Goal: Task Accomplishment & Management: Manage account settings

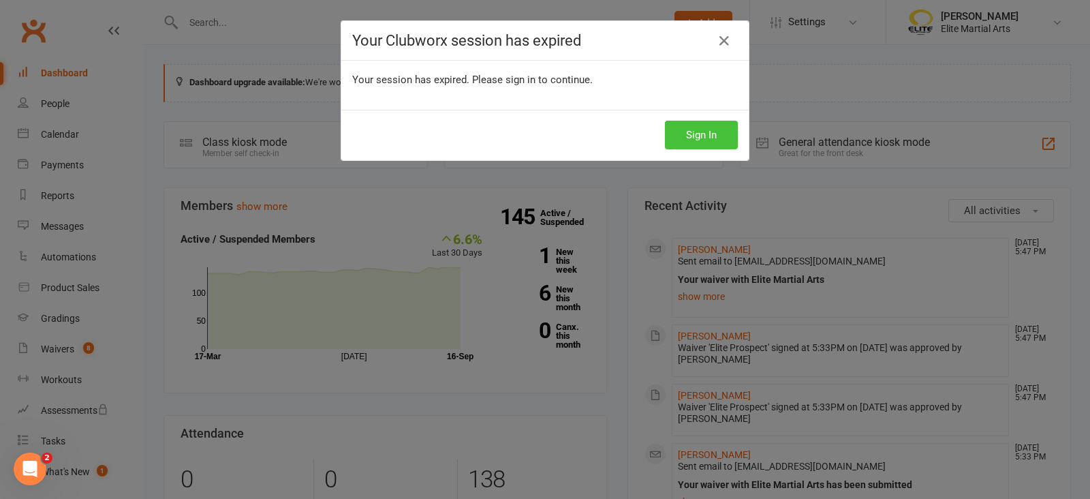
click at [693, 134] on button "Sign In" at bounding box center [701, 135] width 73 height 29
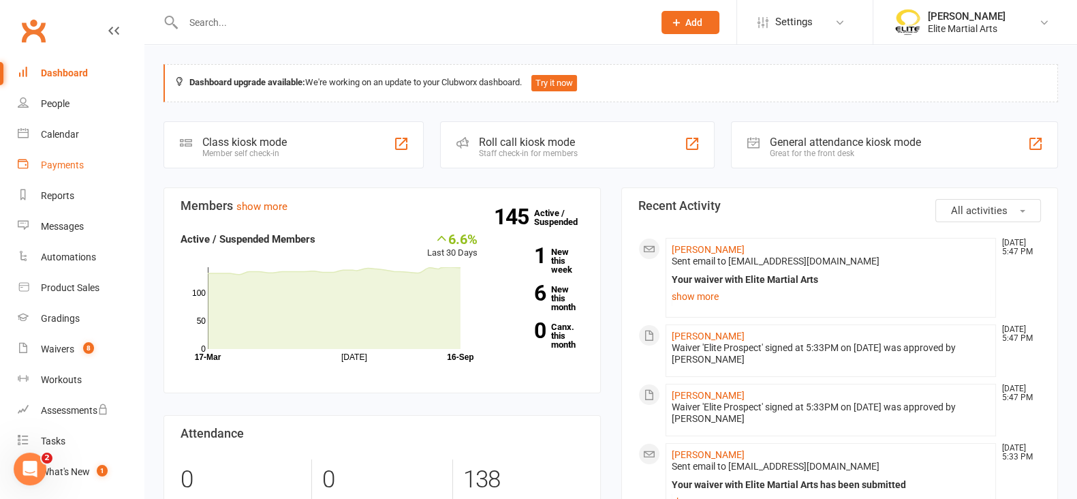
click at [65, 161] on div "Payments" at bounding box center [62, 164] width 43 height 11
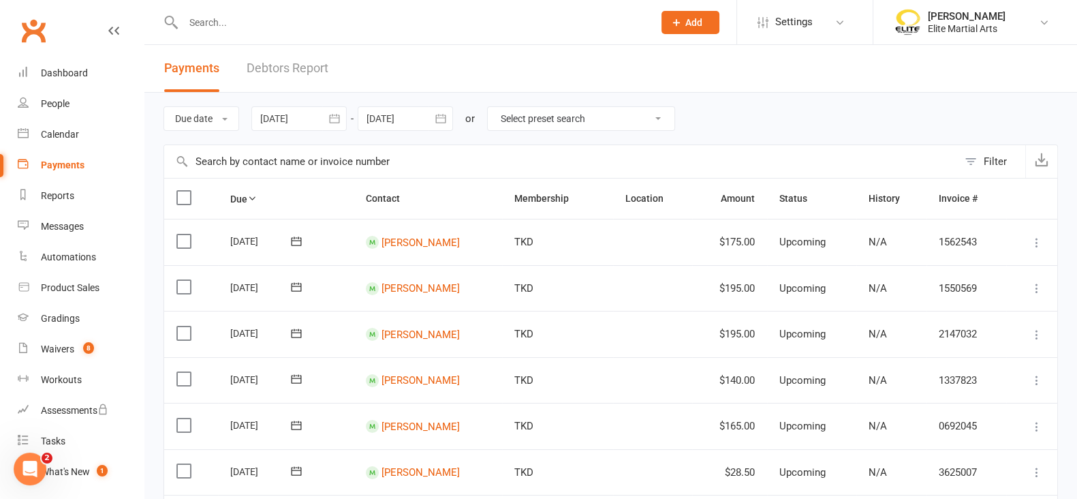
click at [337, 112] on icon "button" at bounding box center [335, 119] width 14 height 14
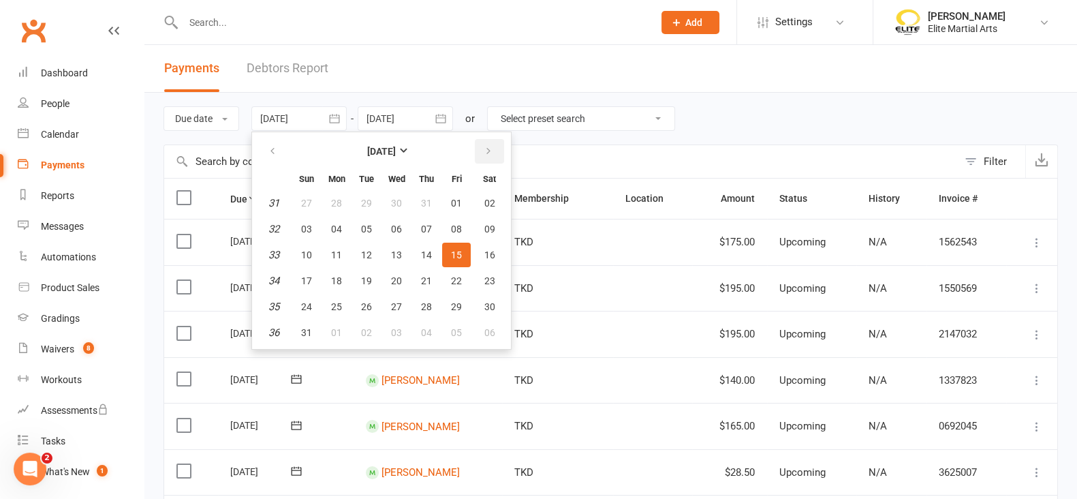
click at [490, 153] on icon "button" at bounding box center [489, 151] width 10 height 11
click at [396, 251] on span "17" at bounding box center [396, 254] width 11 height 11
type input "17 Sep 2025"
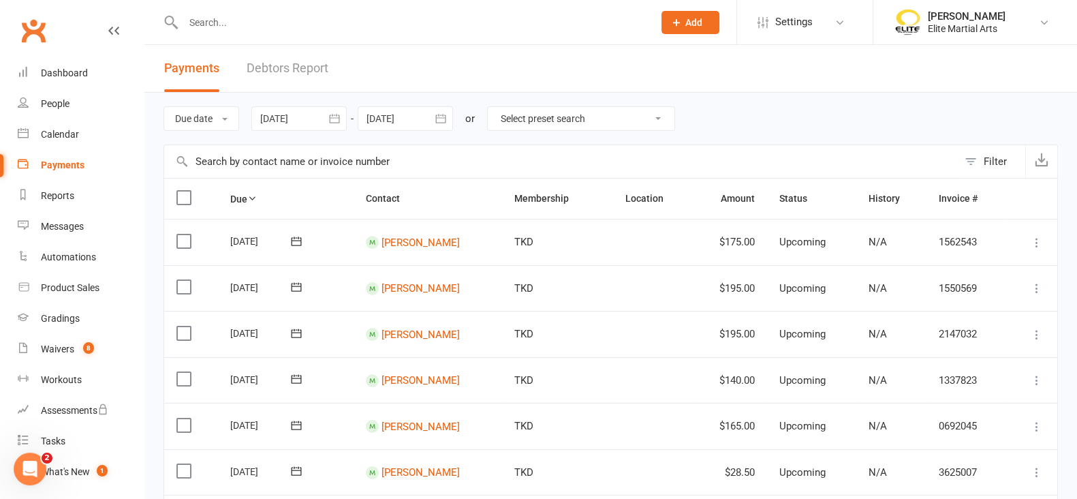
click at [438, 117] on icon "button" at bounding box center [440, 118] width 10 height 9
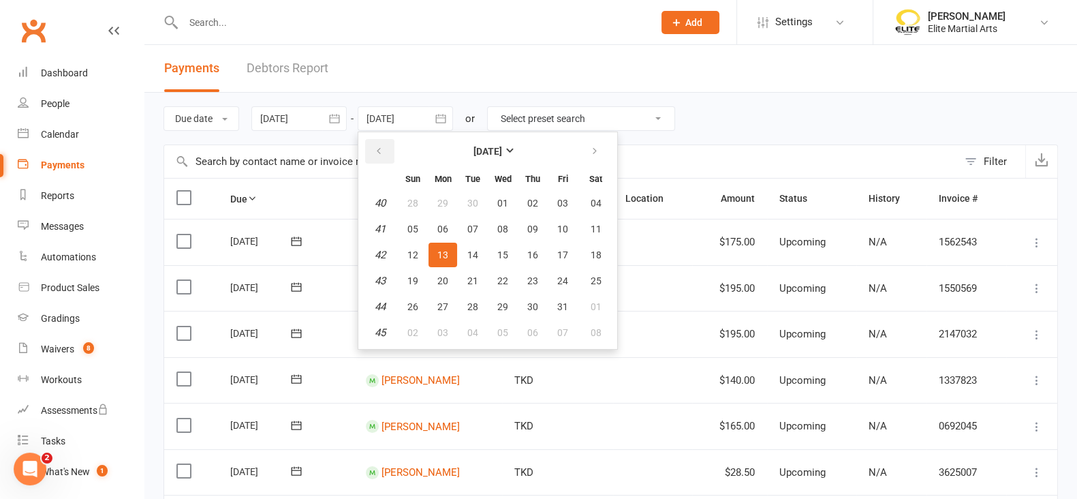
click at [382, 150] on icon "button" at bounding box center [379, 151] width 10 height 11
click at [476, 304] on span "30" at bounding box center [472, 306] width 11 height 11
type input "30 Sep 2025"
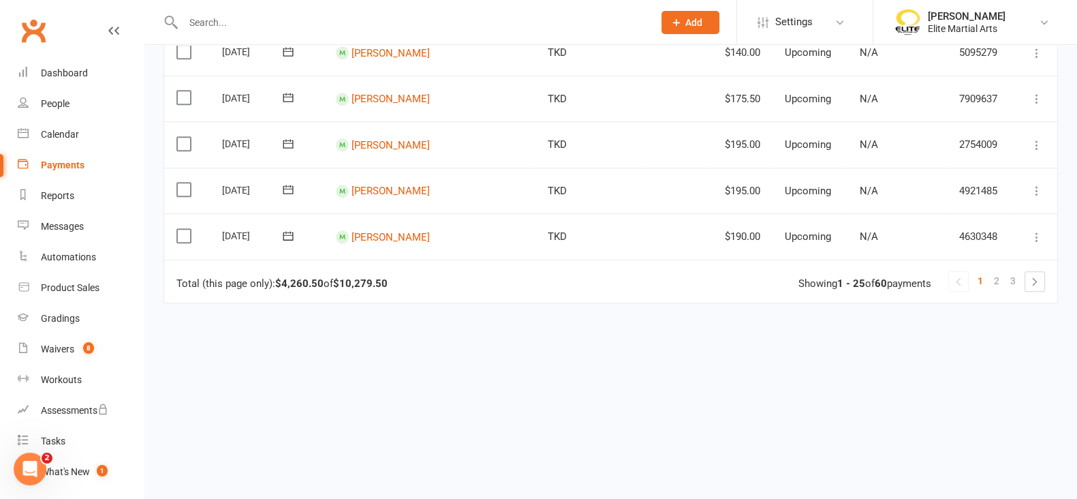
scroll to position [1112, 0]
click at [48, 70] on div "Dashboard" at bounding box center [64, 72] width 47 height 11
